Goal: Task Accomplishment & Management: Complete application form

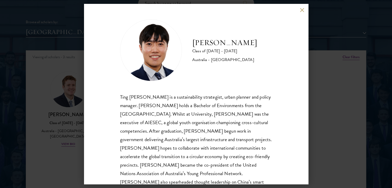
scroll to position [18, 0]
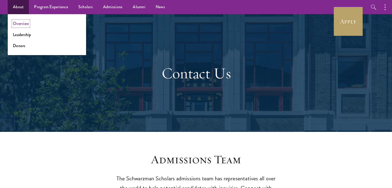
click at [24, 22] on link "Overview" at bounding box center [21, 24] width 16 height 6
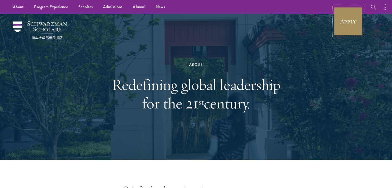
click at [352, 14] on link "Apply" at bounding box center [348, 21] width 29 height 29
